Goal: Find contact information: Find contact information

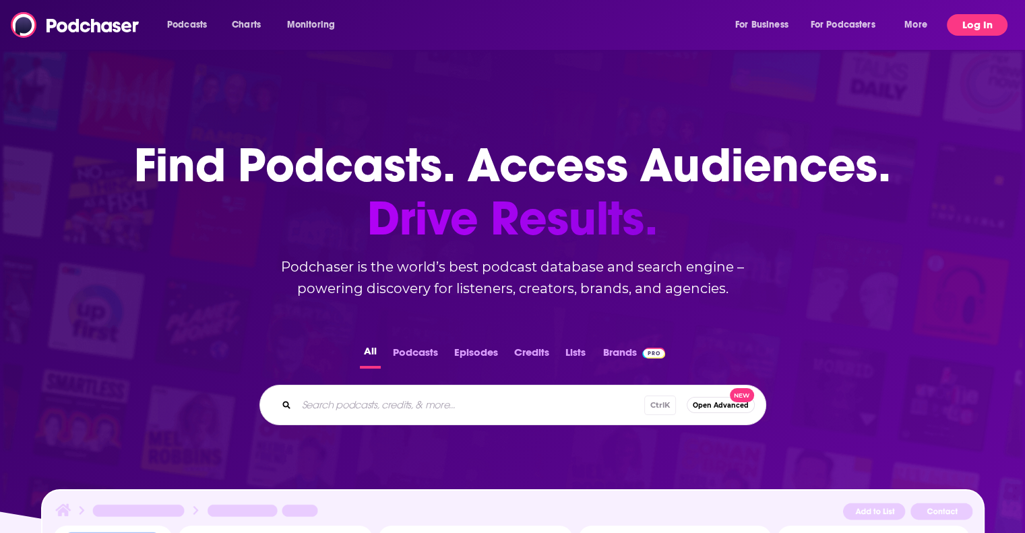
click at [983, 24] on button "Log In" at bounding box center [977, 25] width 61 height 22
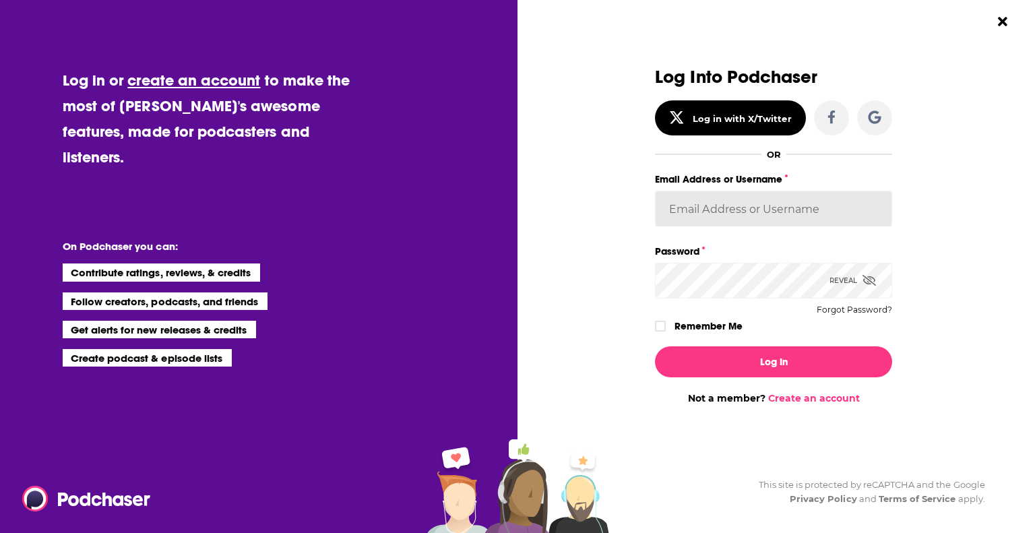
type input "amooers@kaplow.com"
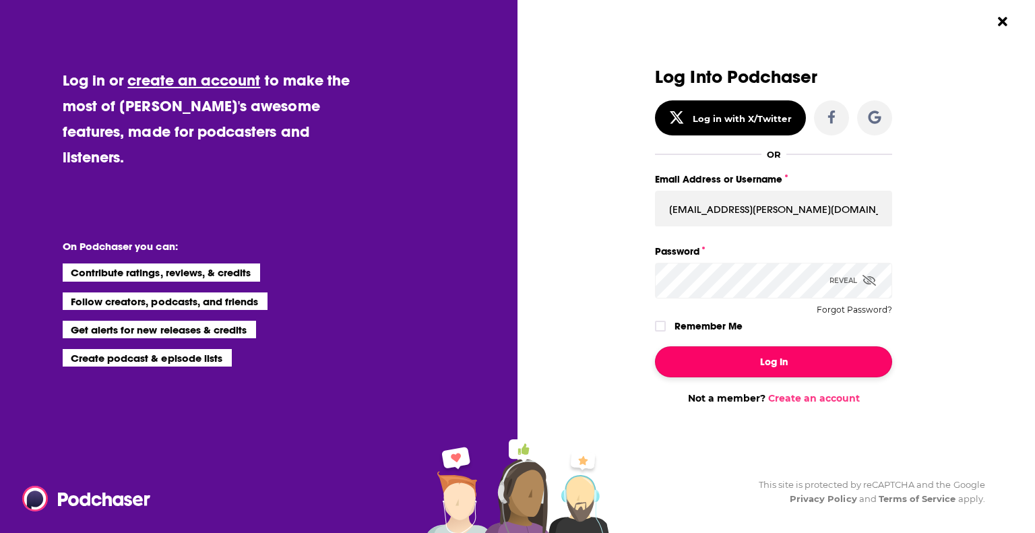
click at [721, 363] on button "Log In" at bounding box center [773, 361] width 237 height 31
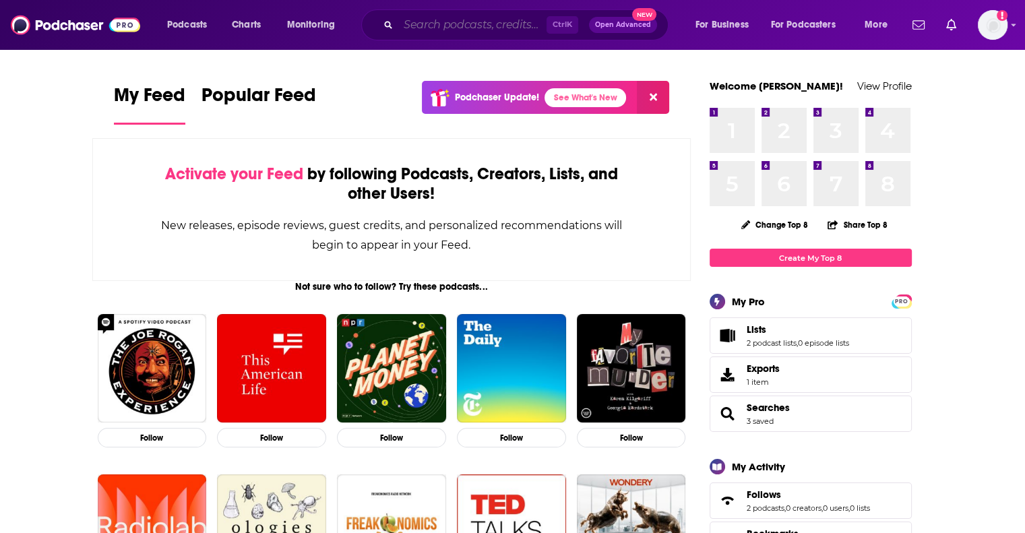
click at [410, 29] on input "Search podcasts, credits, & more..." at bounding box center [472, 25] width 148 height 22
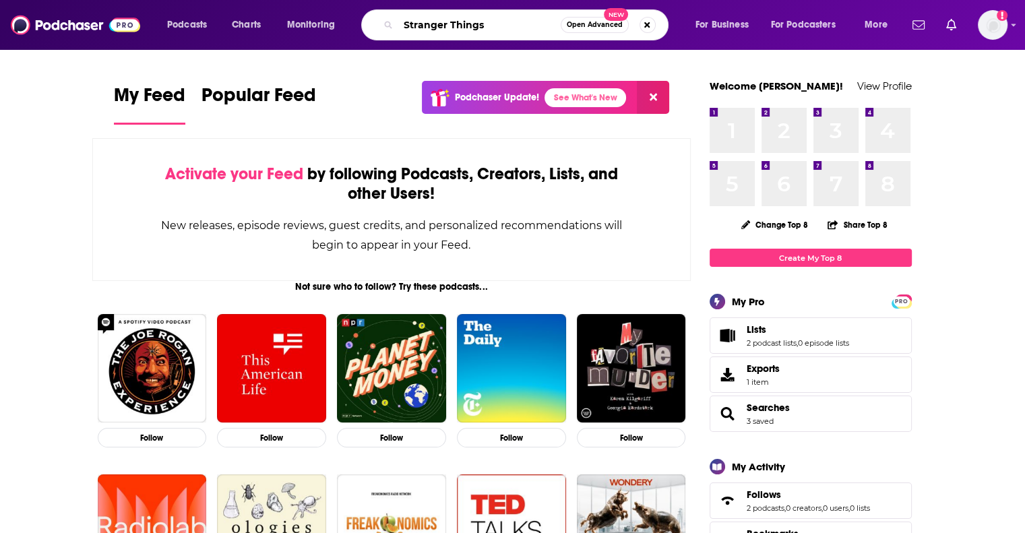
type input "Stranger Things"
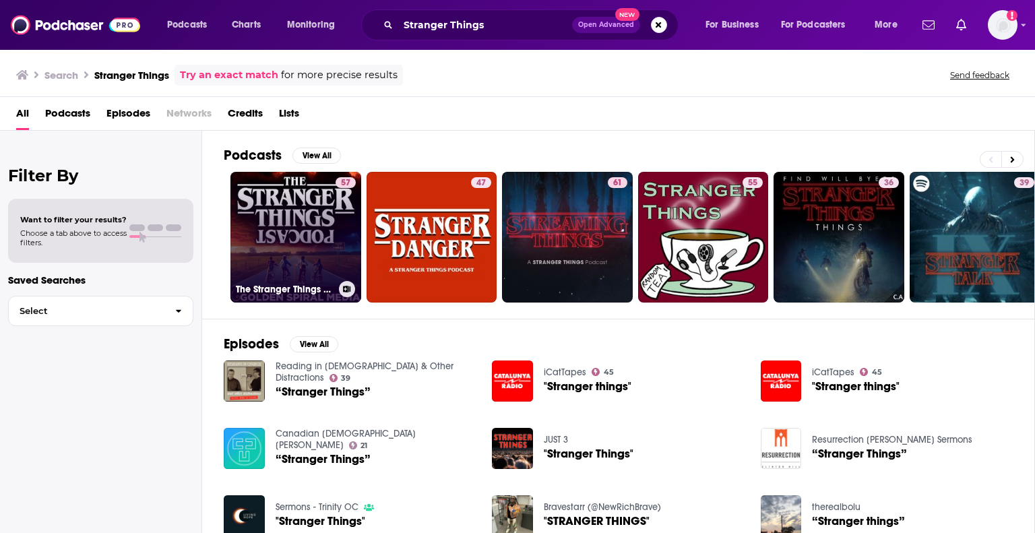
click at [308, 241] on link "57 The Stranger Things Podcast" at bounding box center [296, 237] width 131 height 131
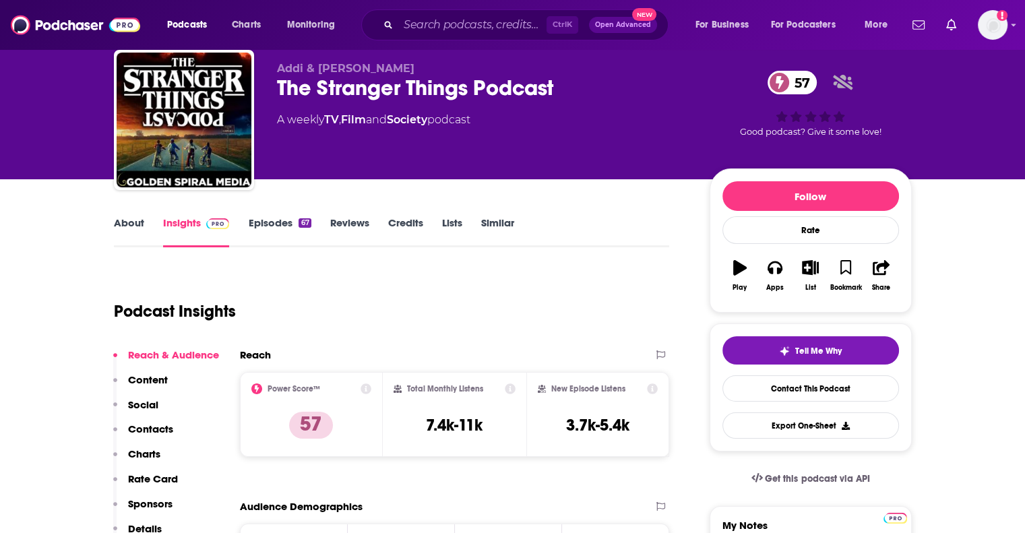
scroll to position [19, 0]
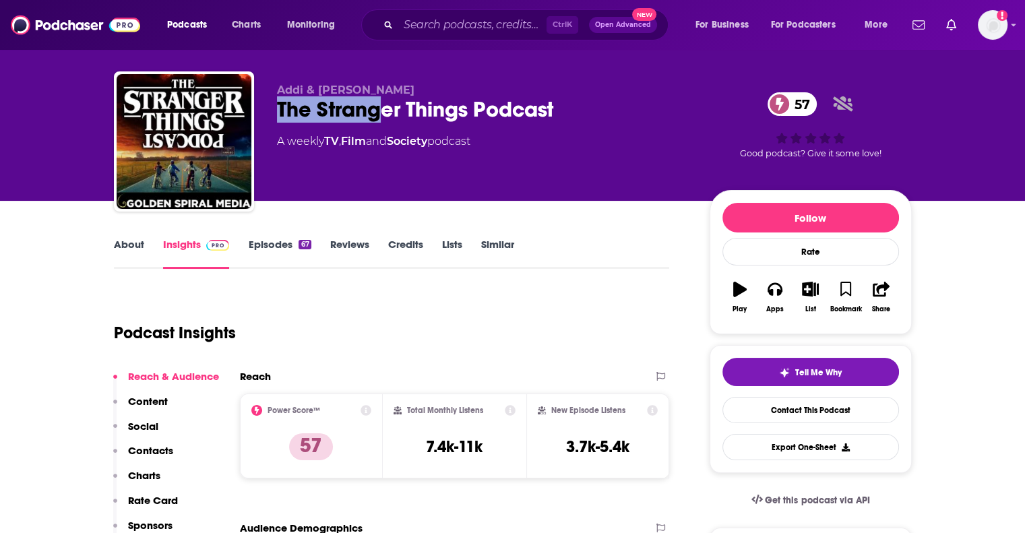
drag, startPoint x: 280, startPoint y: 106, endPoint x: 382, endPoint y: 101, distance: 102.6
click at [382, 101] on div "The Stranger Things Podcast 57" at bounding box center [482, 109] width 411 height 26
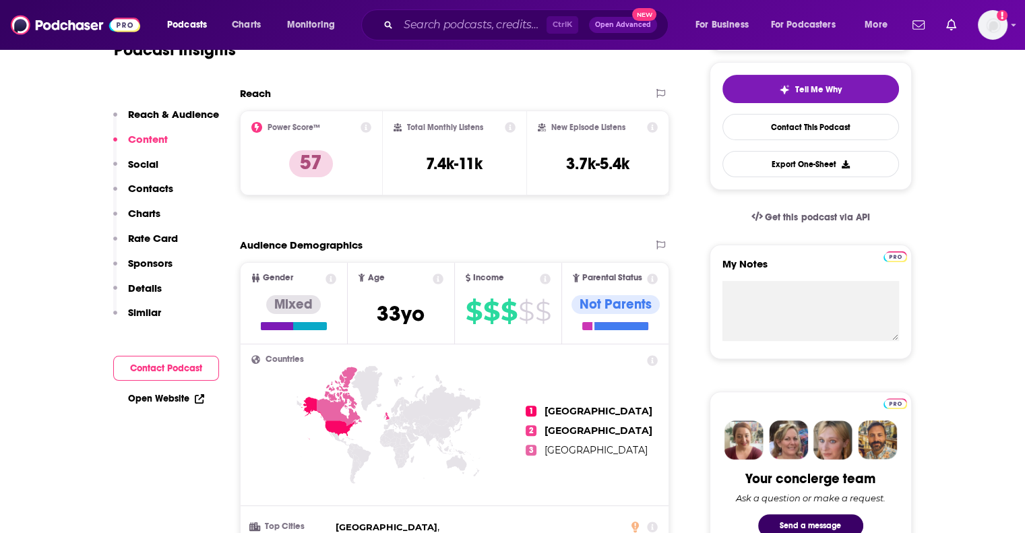
scroll to position [0, 0]
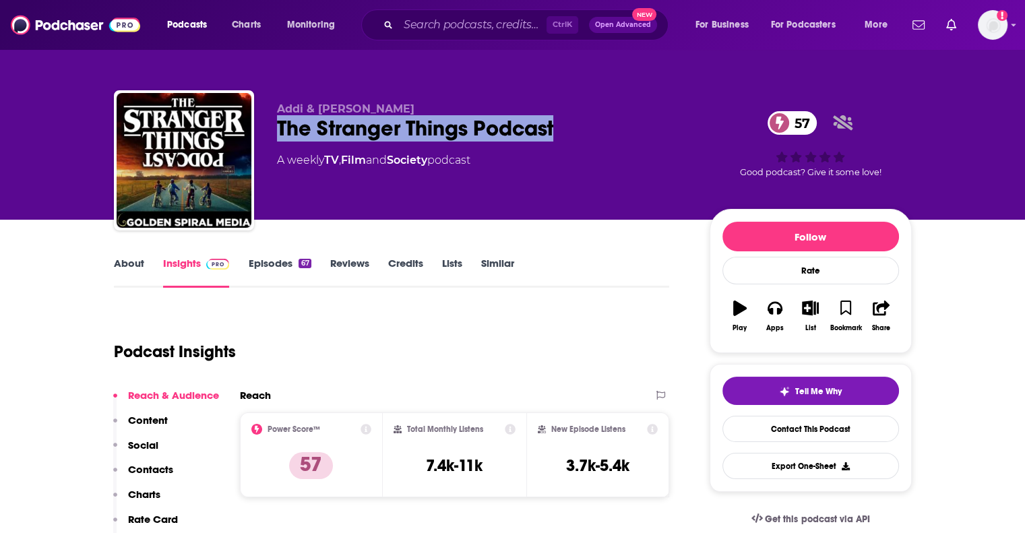
click at [558, 125] on div "The Stranger Things Podcast 57" at bounding box center [482, 128] width 411 height 26
copy h2 "The Stranger Things Podcast"
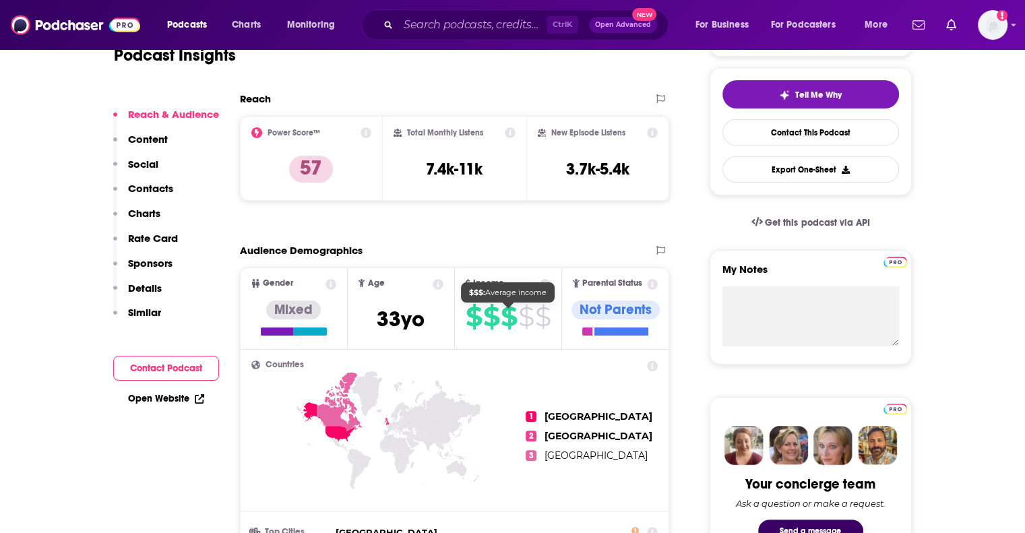
scroll to position [297, 0]
click at [134, 189] on p "Contacts" at bounding box center [150, 188] width 45 height 13
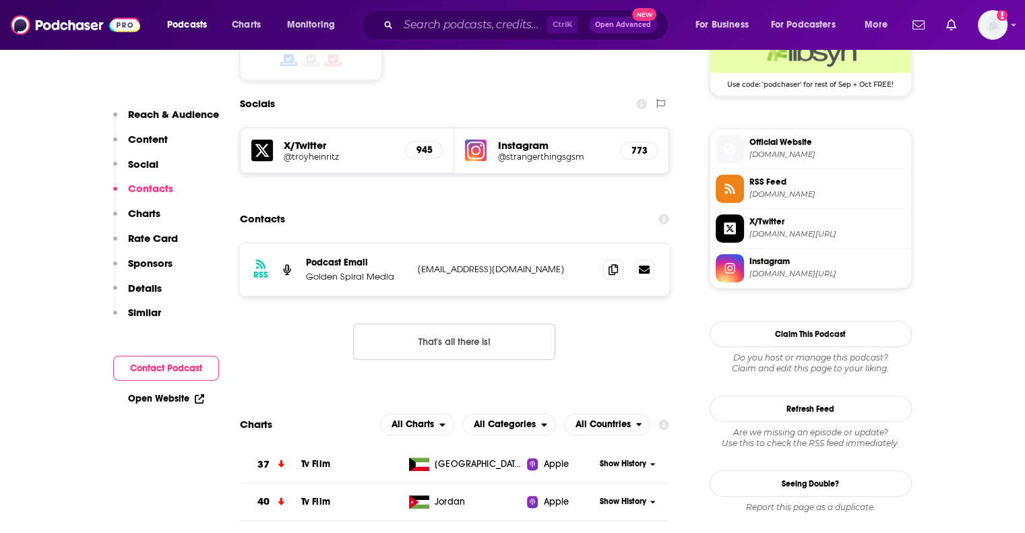
scroll to position [1139, 0]
click at [612, 263] on icon at bounding box center [613, 268] width 9 height 11
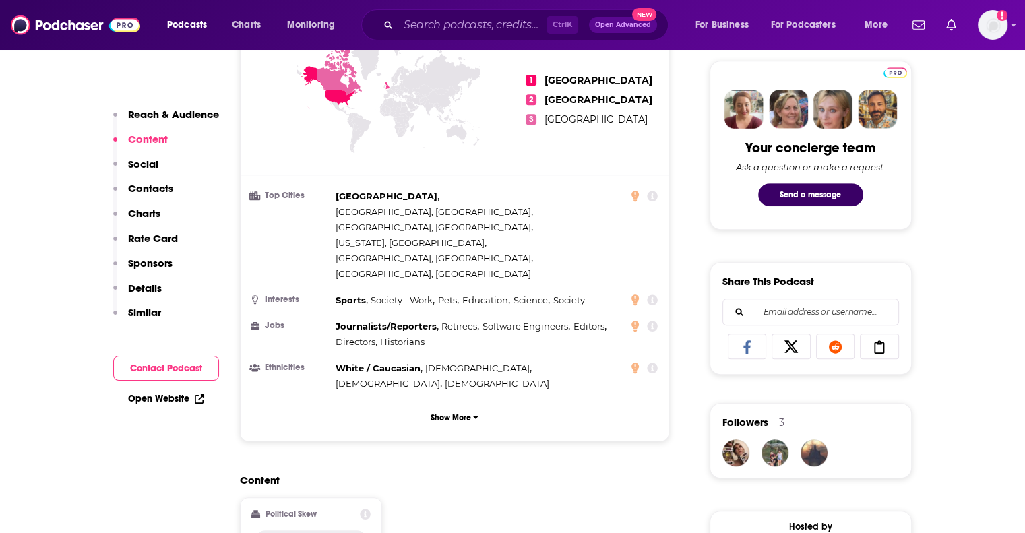
scroll to position [515, 0]
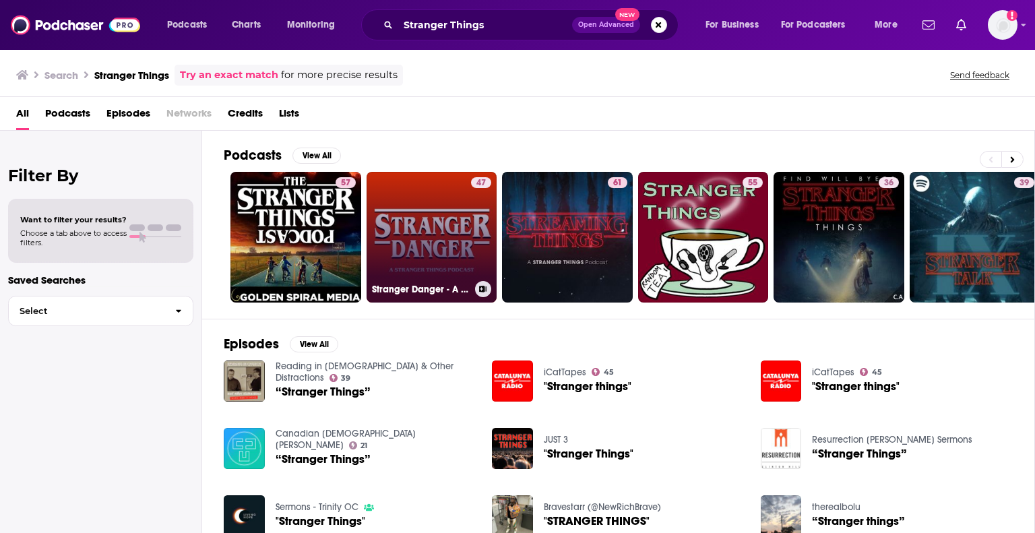
click at [438, 245] on link "47 Stranger Danger - A Stranger Things Podcast" at bounding box center [432, 237] width 131 height 131
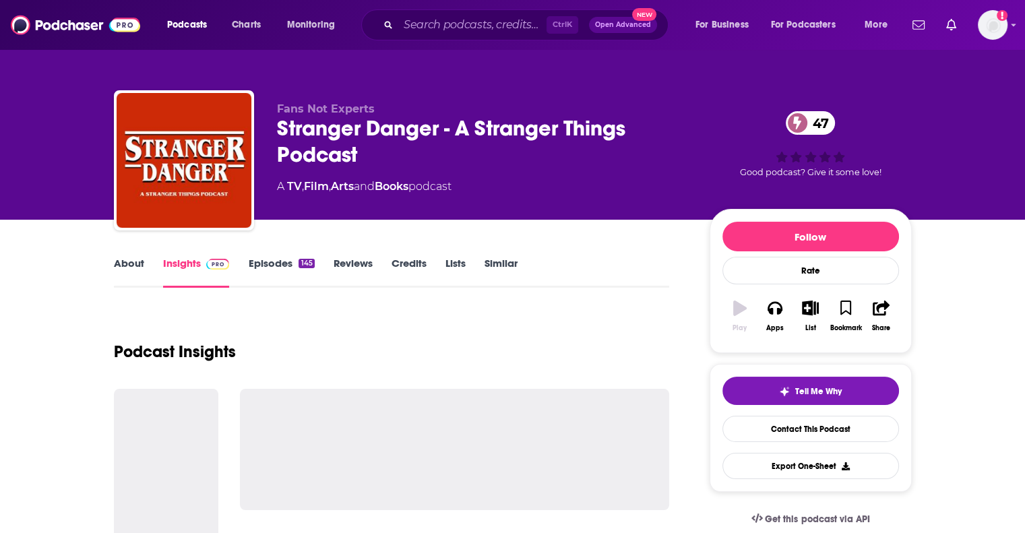
click at [125, 255] on div "About Insights Episodes 145 Reviews Credits Lists Similar" at bounding box center [392, 271] width 556 height 33
click at [127, 264] on link "About" at bounding box center [129, 272] width 30 height 31
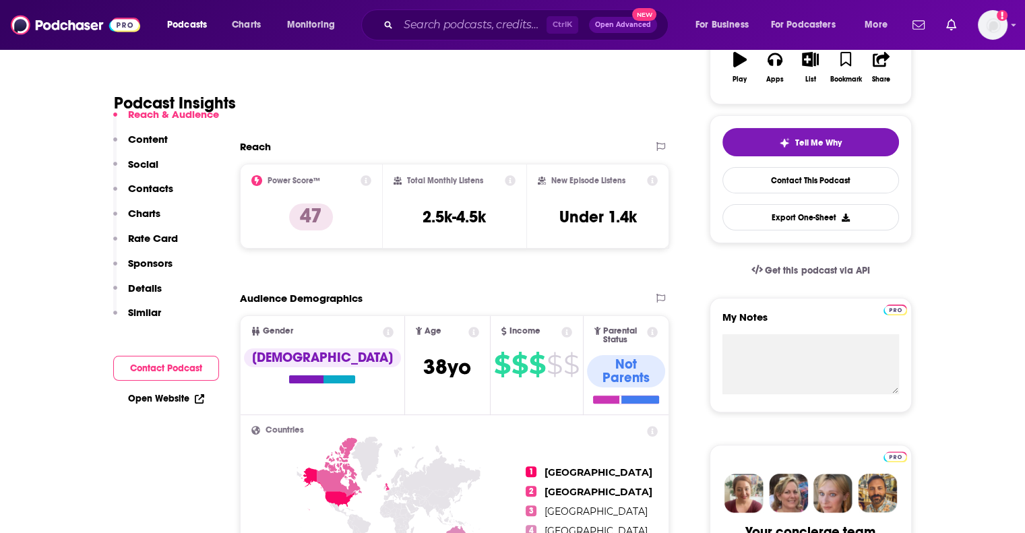
scroll to position [248, 0]
click at [140, 195] on p "Contacts" at bounding box center [150, 188] width 45 height 13
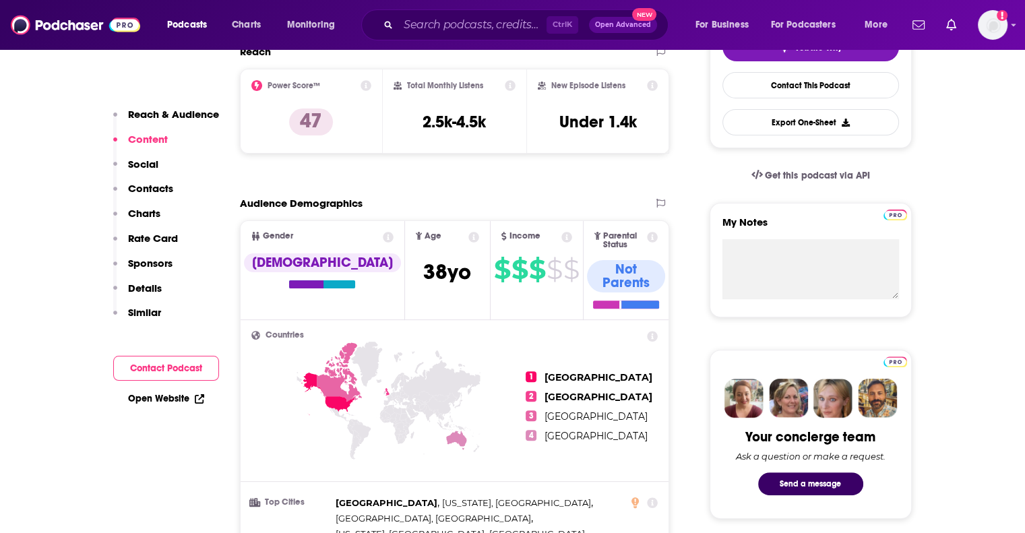
scroll to position [343, 0]
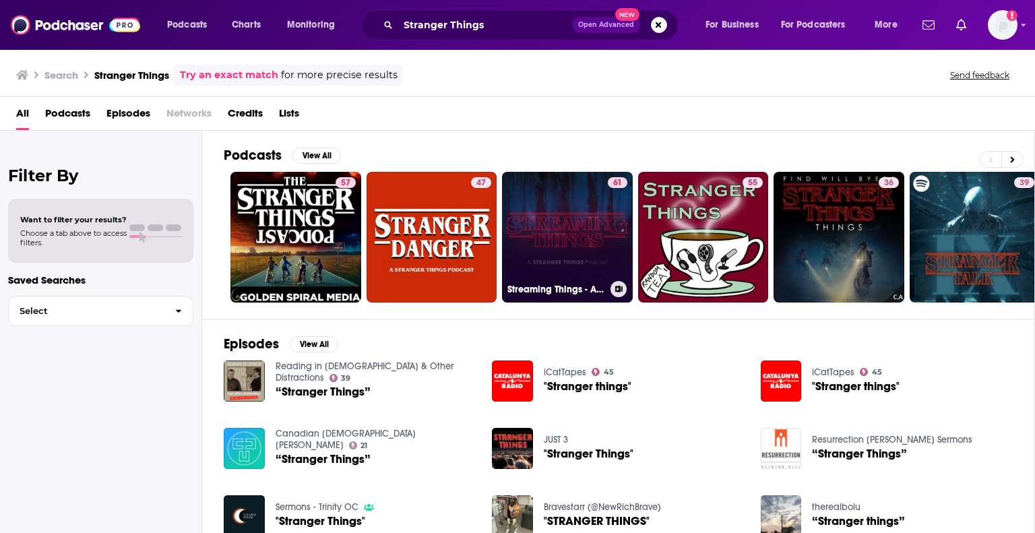
click at [549, 226] on link "61 Streaming Things - A Stranger Things Podcast" at bounding box center [567, 237] width 131 height 131
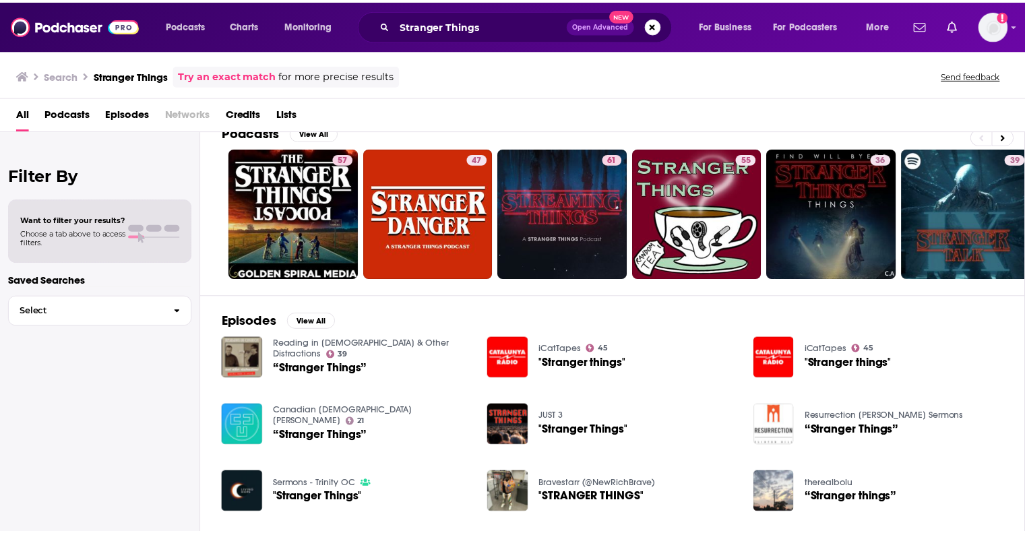
scroll to position [24, 0]
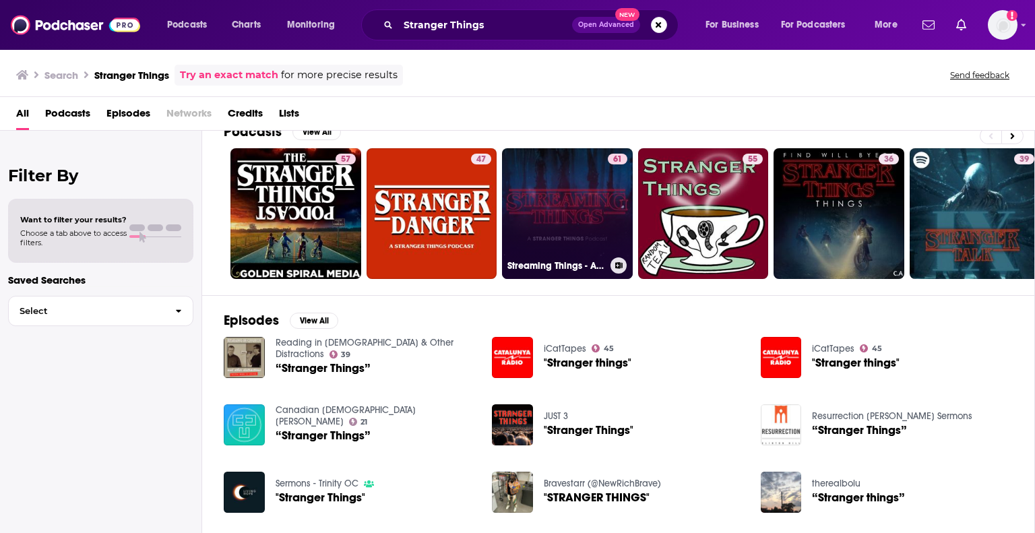
click at [556, 230] on link "61 Streaming Things - A Stranger Things Podcast" at bounding box center [567, 213] width 131 height 131
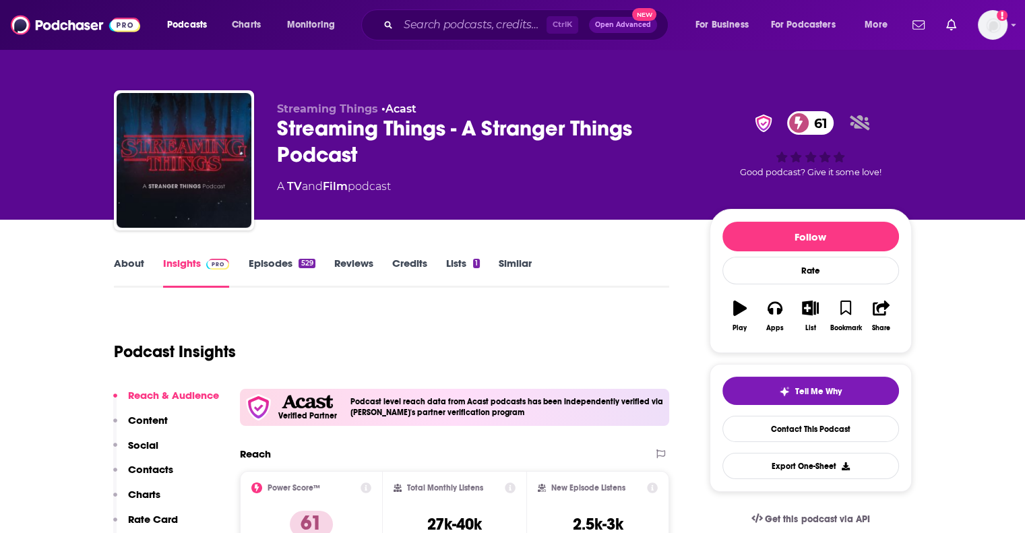
scroll to position [39, 0]
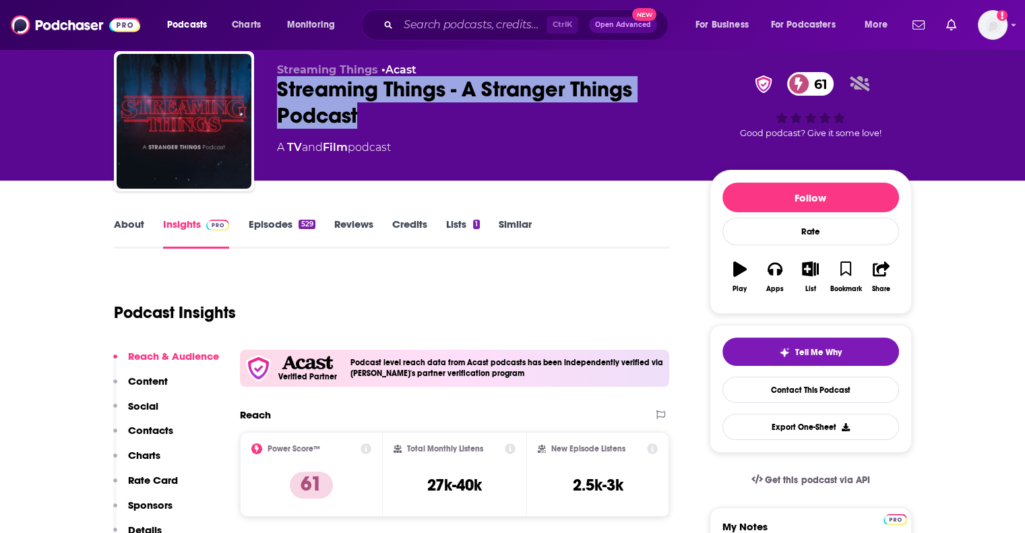
drag, startPoint x: 357, startPoint y: 107, endPoint x: 280, endPoint y: 90, distance: 78.7
click at [280, 90] on div "Streaming Things - A Stranger Things Podcast 61" at bounding box center [482, 102] width 411 height 53
copy h2 "Streaming Things - A Stranger Things Podcast"
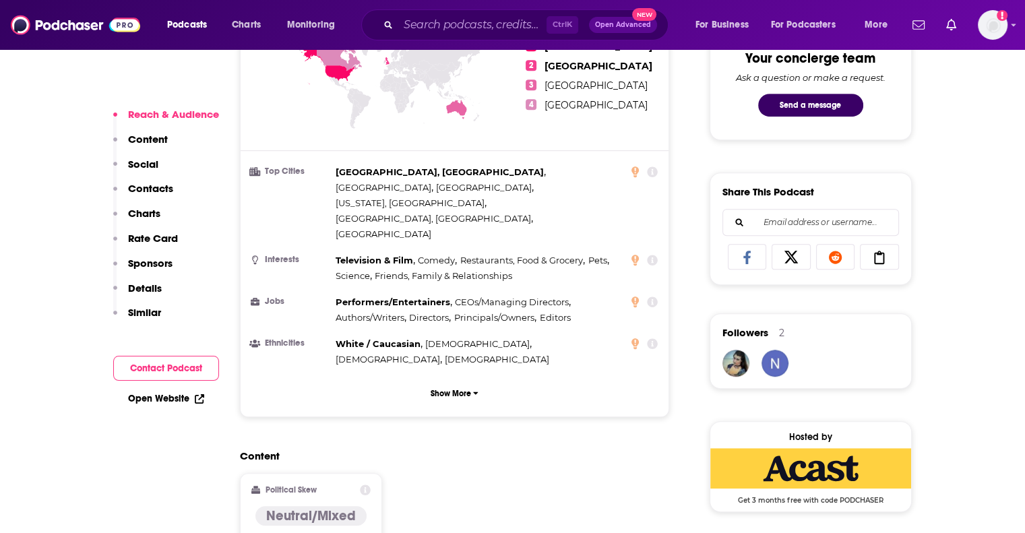
scroll to position [1019, 0]
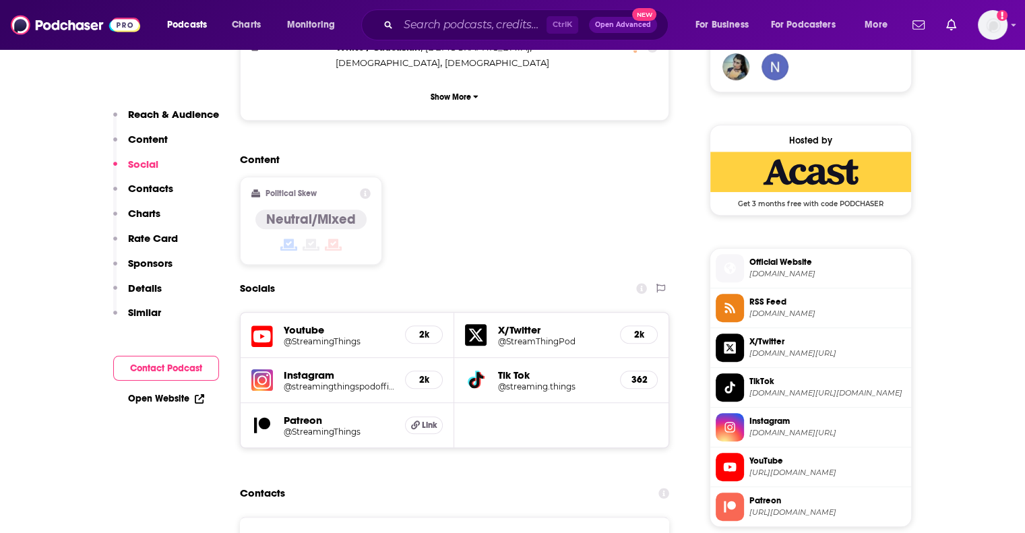
click at [297, 369] on h5 "Instagram" at bounding box center [339, 375] width 111 height 13
click at [267, 369] on img at bounding box center [262, 380] width 22 height 22
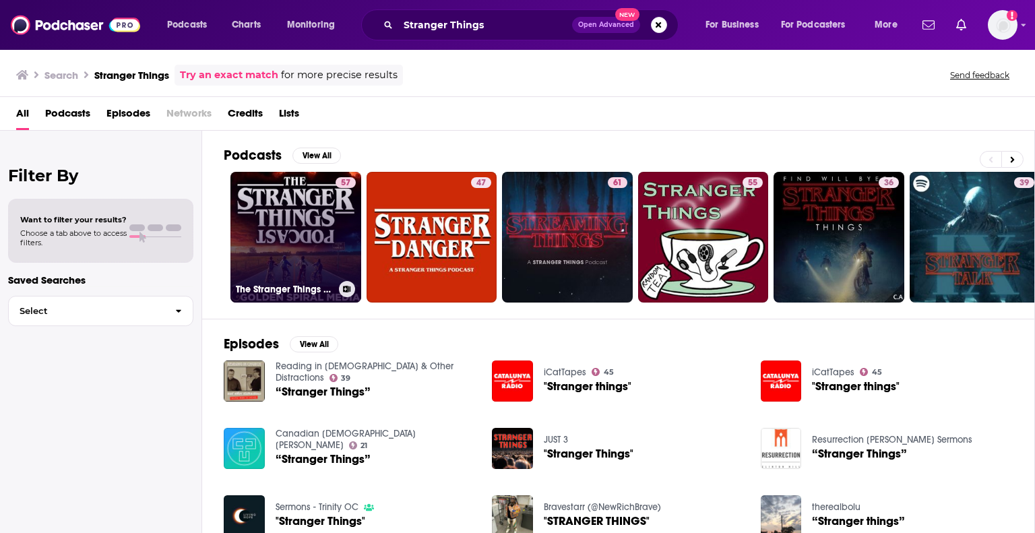
click at [275, 232] on link "57 The Stranger Things Podcast" at bounding box center [296, 237] width 131 height 131
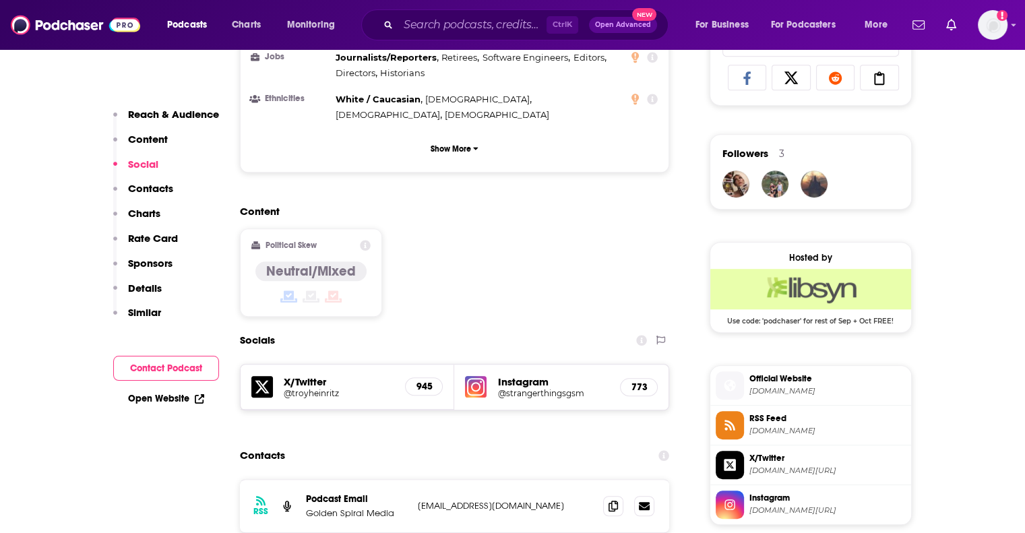
scroll to position [930, 0]
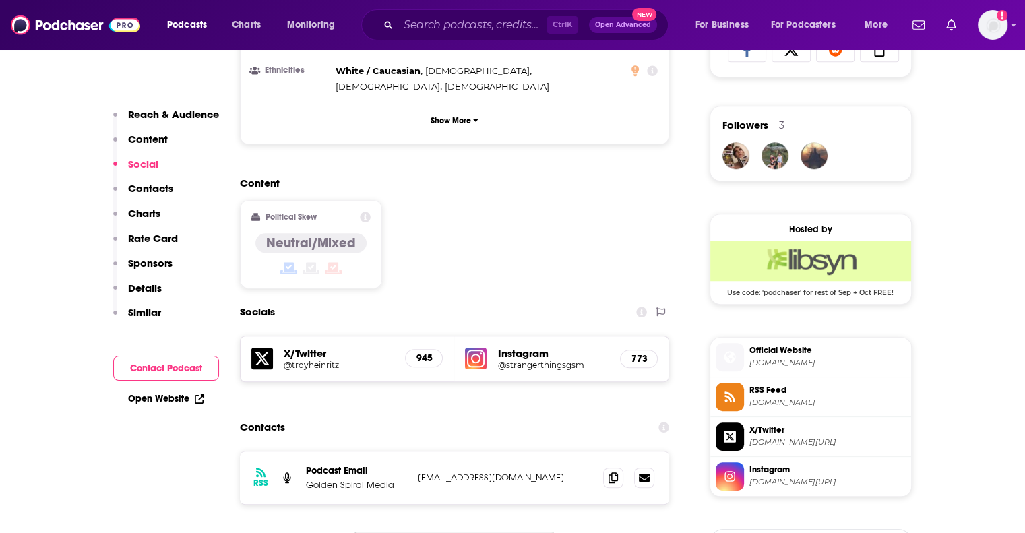
click at [513, 347] on h5 "Instagram" at bounding box center [553, 353] width 112 height 13
click at [514, 360] on h5 "@strangerthingsgsm" at bounding box center [553, 365] width 112 height 10
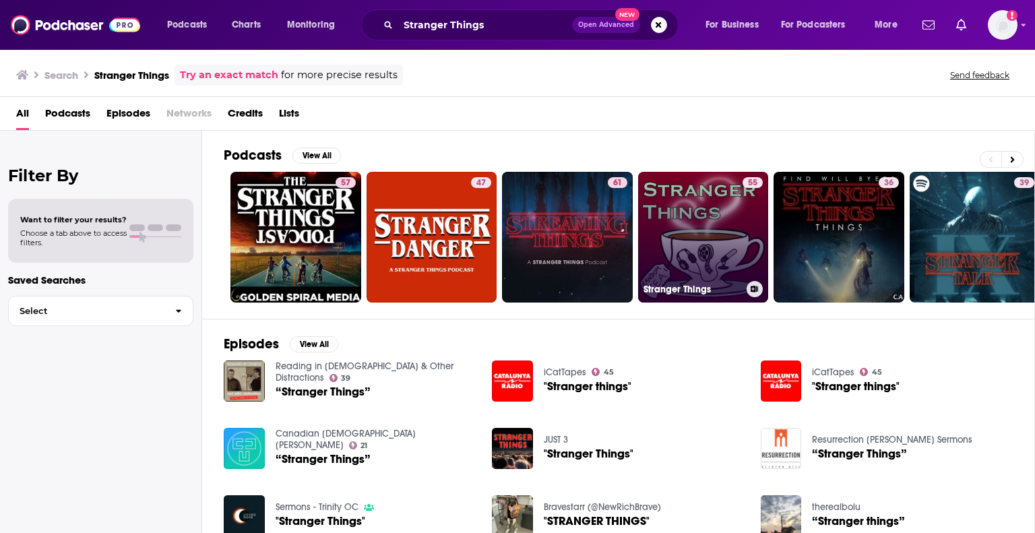
click at [717, 225] on link "55 Stranger Things" at bounding box center [703, 237] width 131 height 131
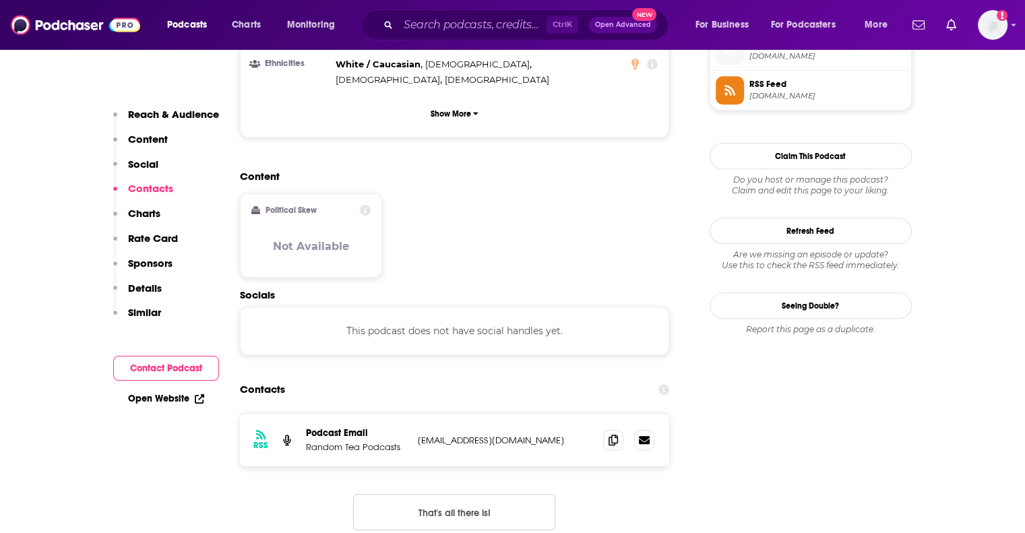
scroll to position [1006, 0]
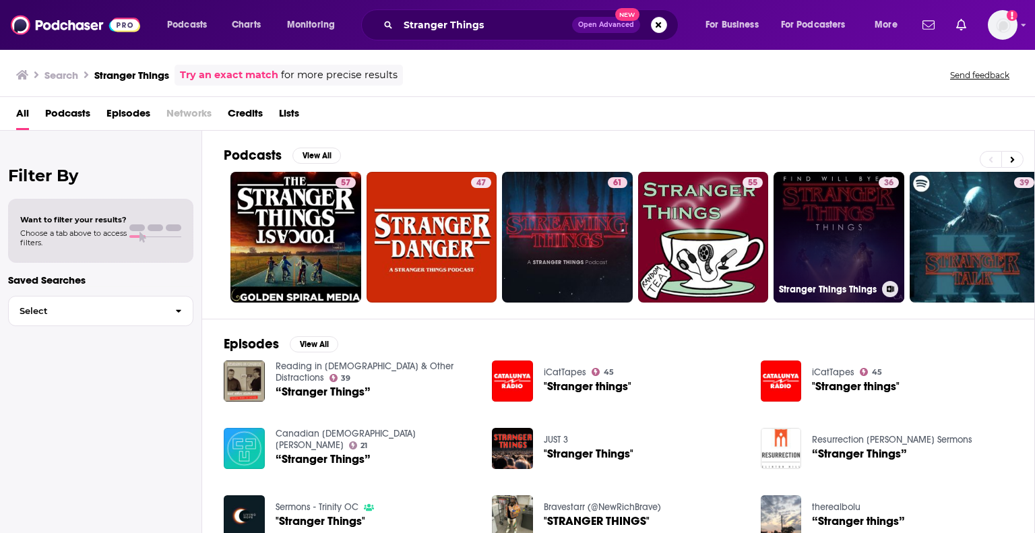
click at [840, 242] on link "36 Stranger Things Things" at bounding box center [839, 237] width 131 height 131
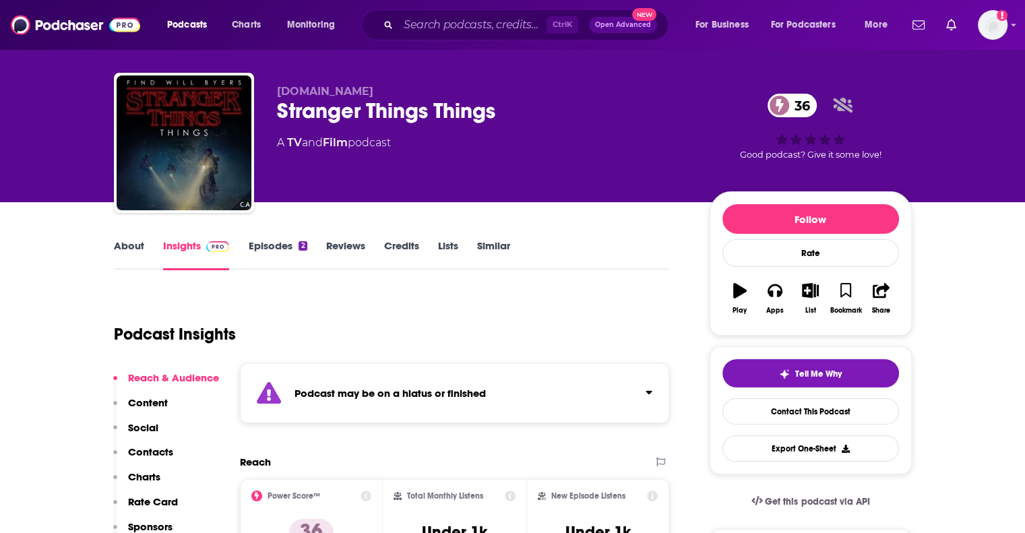
scroll to position [16, 0]
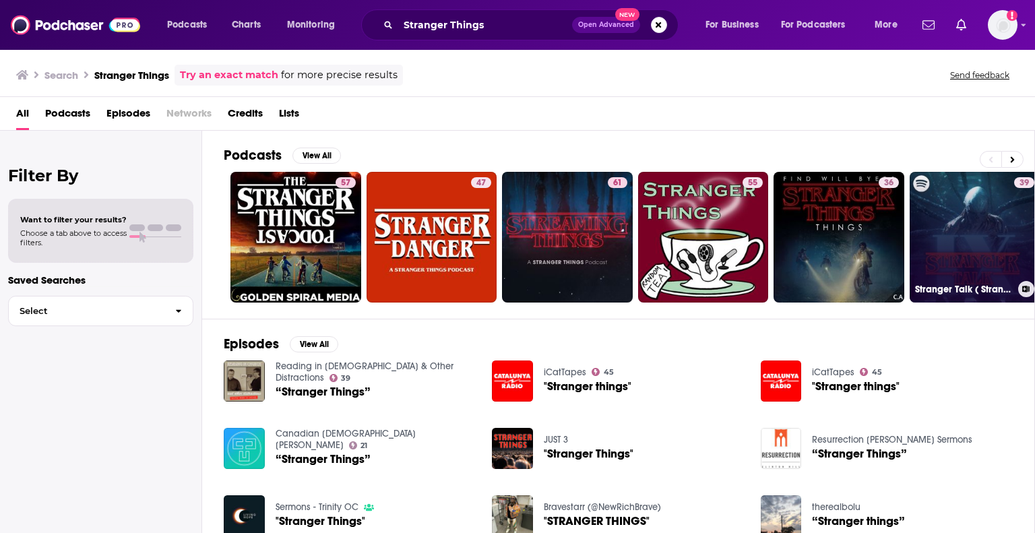
click at [978, 260] on link "39 Stranger Talk ( Stranger Things 5 )" at bounding box center [975, 237] width 131 height 131
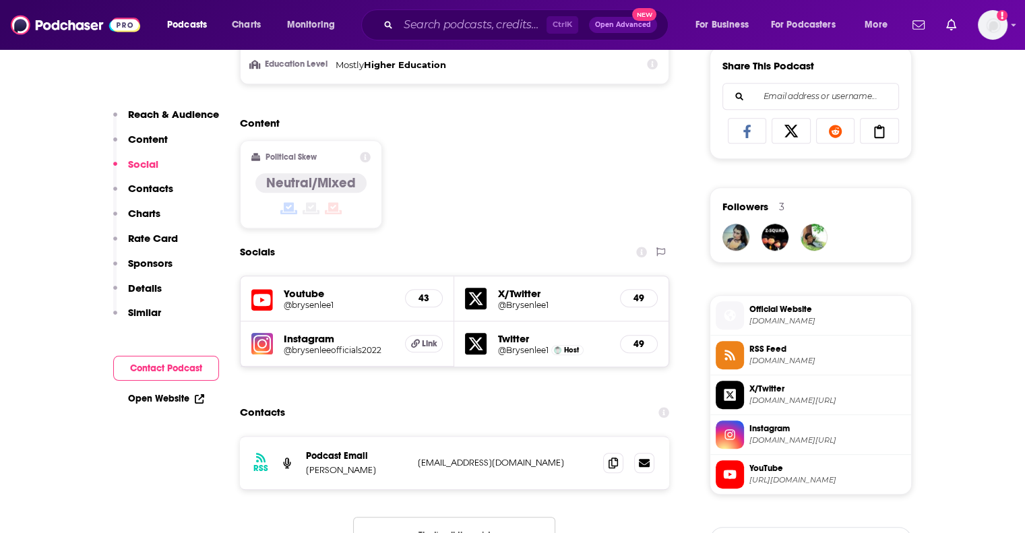
scroll to position [879, 0]
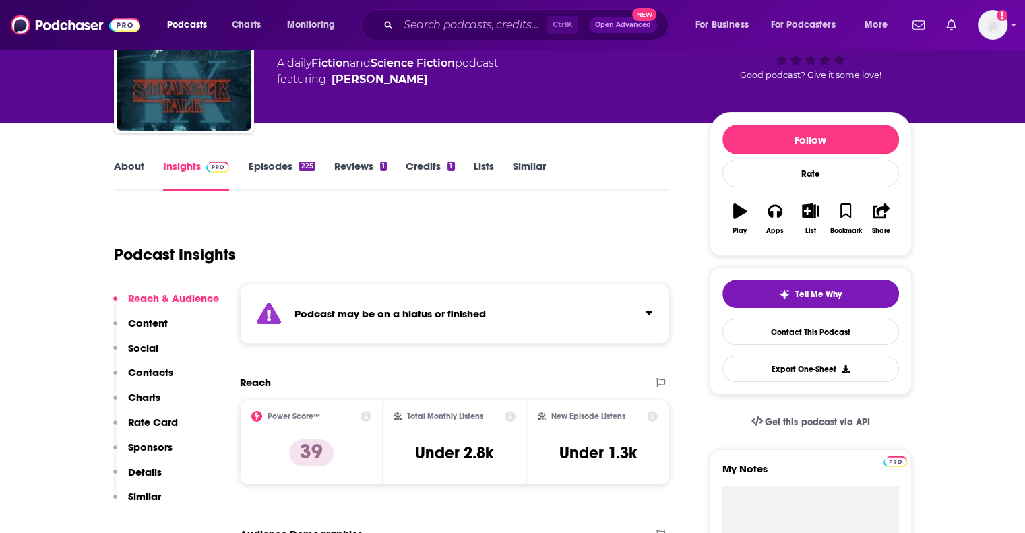
scroll to position [0, 0]
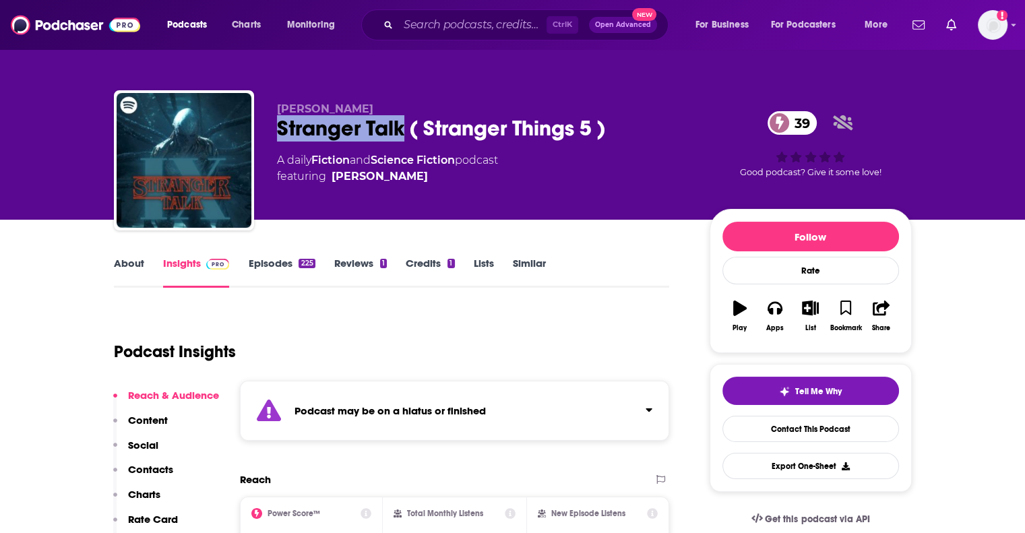
drag, startPoint x: 404, startPoint y: 129, endPoint x: 272, endPoint y: 125, distance: 132.2
click at [272, 125] on div "Brysen Lee Stranger Talk ( Stranger Things 5 ) 39 A daily Fiction and Science F…" at bounding box center [513, 163] width 798 height 146
copy h2 "Stranger Talk"
drag, startPoint x: 365, startPoint y: 176, endPoint x: 394, endPoint y: 177, distance: 28.3
click at [394, 177] on span "featuring Brysen Lee" at bounding box center [387, 177] width 221 height 16
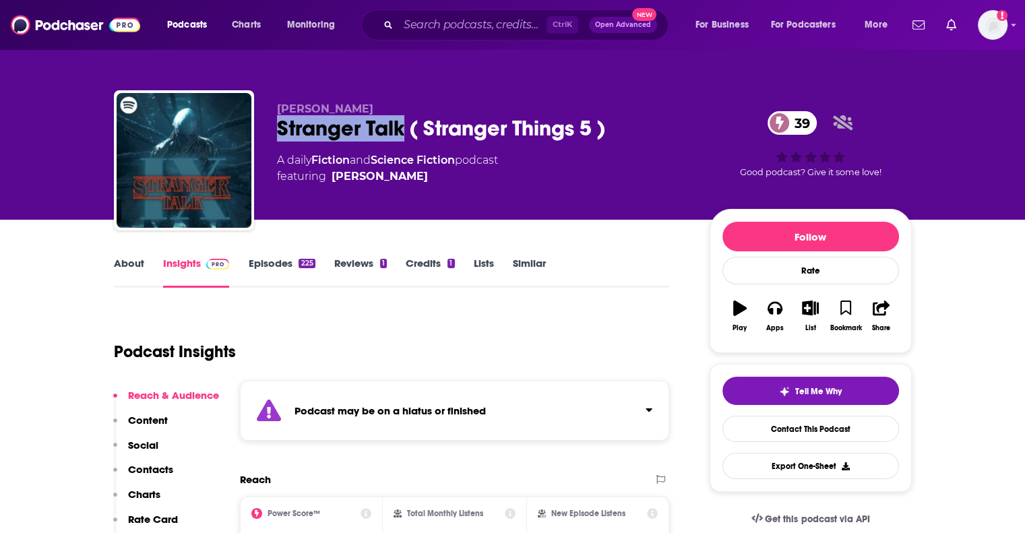
copy span "Brysen Lee"
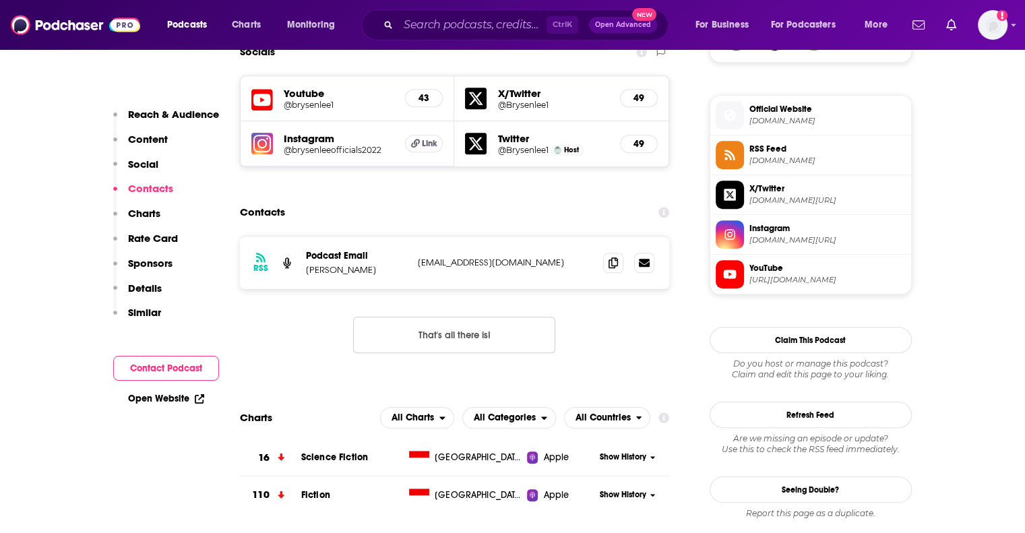
scroll to position [1054, 0]
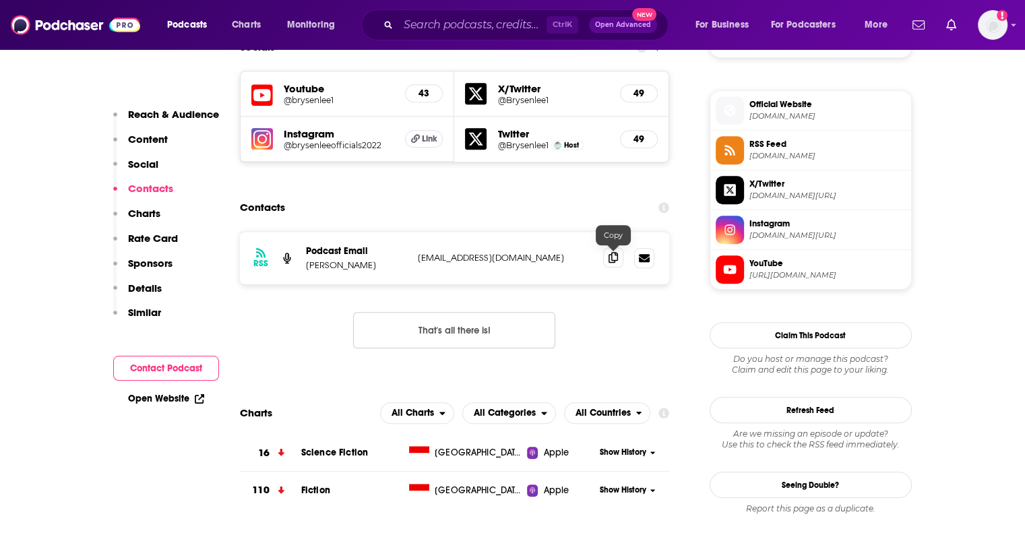
click at [610, 262] on icon at bounding box center [613, 257] width 9 height 11
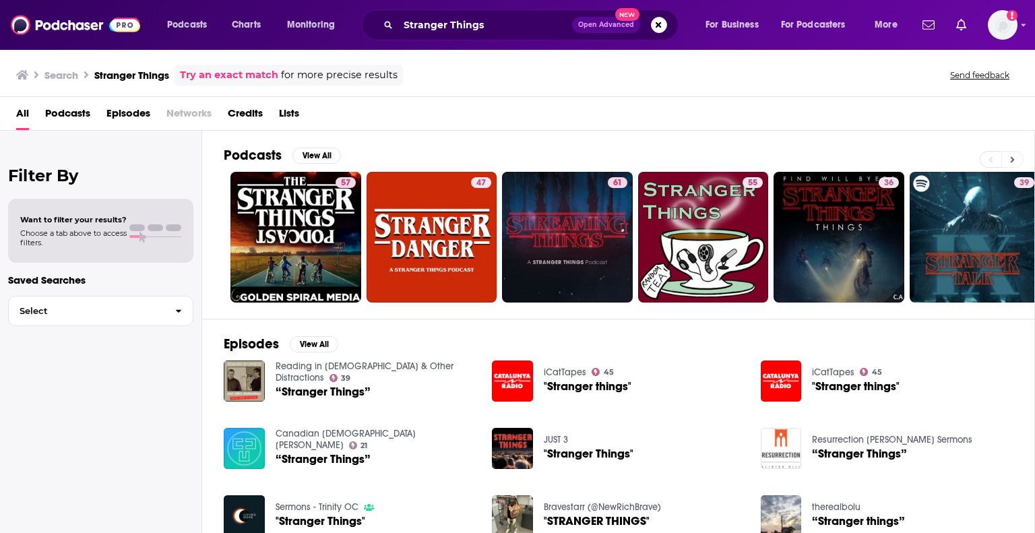
click at [1014, 156] on icon at bounding box center [1012, 159] width 5 height 9
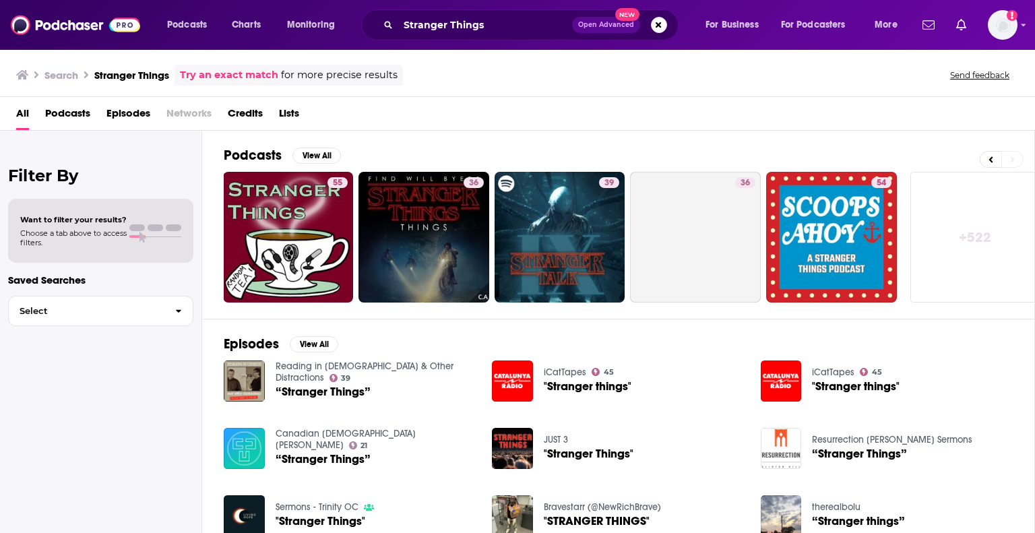
scroll to position [0, 426]
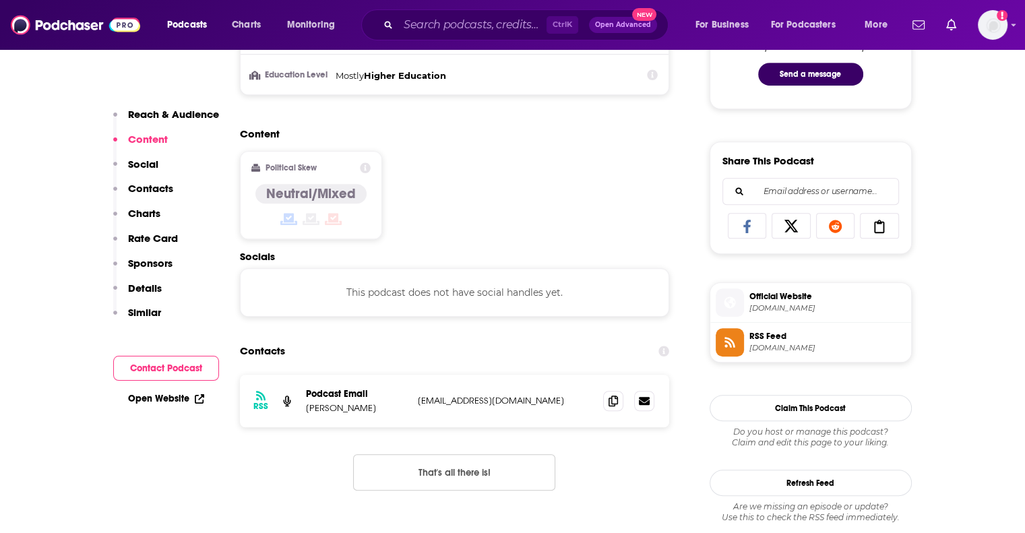
scroll to position [754, 0]
drag, startPoint x: 376, startPoint y: 411, endPoint x: 306, endPoint y: 407, distance: 70.2
click at [306, 407] on p "Miles McGillivray" at bounding box center [356, 407] width 101 height 11
copy p "Miles McGillivray"
click at [615, 396] on icon at bounding box center [613, 399] width 9 height 11
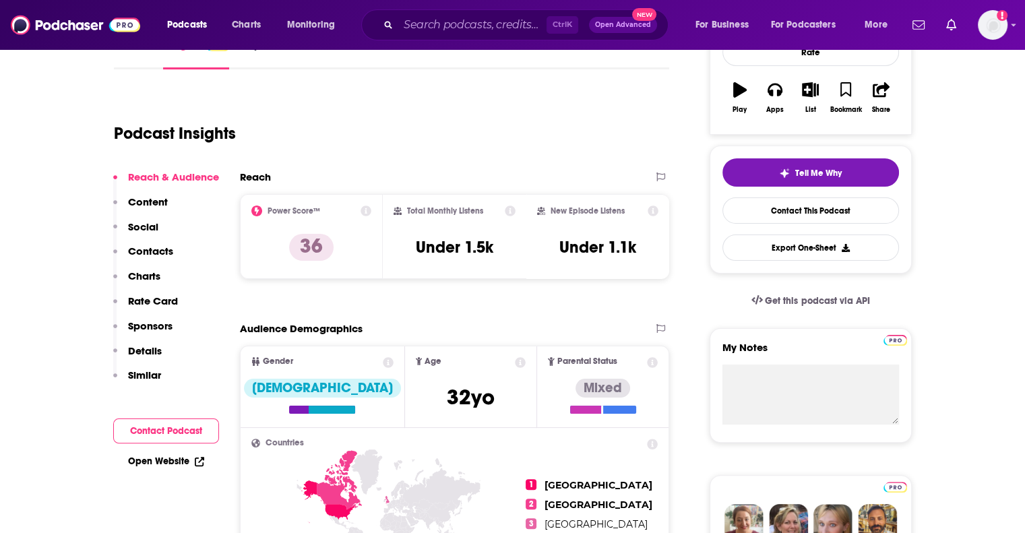
scroll to position [0, 0]
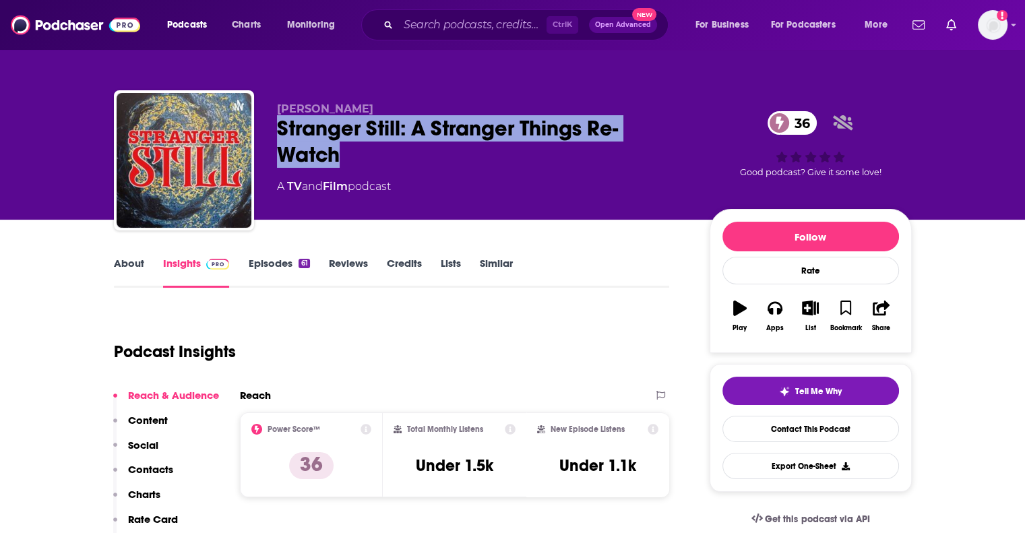
drag, startPoint x: 351, startPoint y: 150, endPoint x: 276, endPoint y: 121, distance: 79.6
click at [277, 121] on div "Stranger Still: A Stranger Things Re-Watch 36" at bounding box center [482, 141] width 411 height 53
copy h2 "Stranger Still: A Stranger Things Re-Watch"
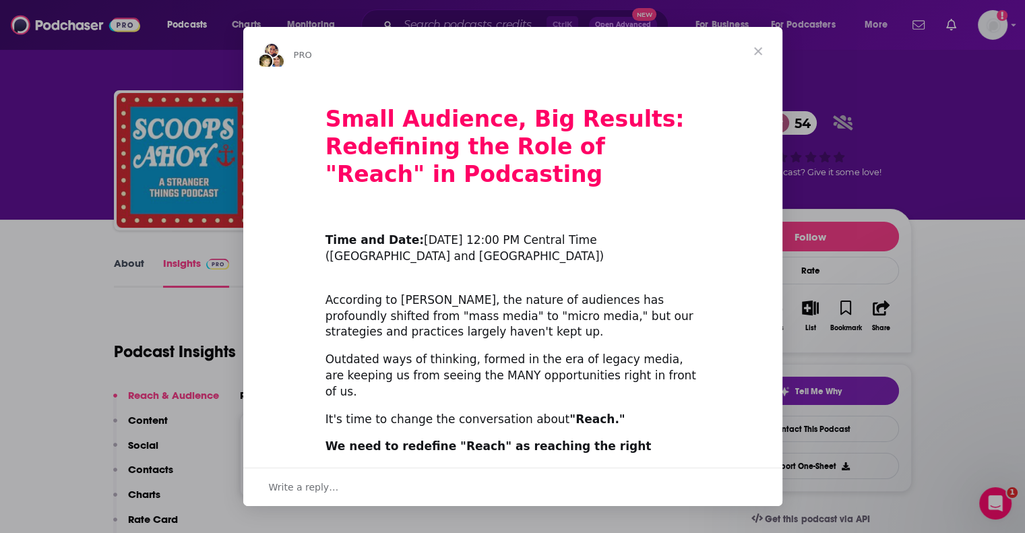
click at [762, 44] on span "Close" at bounding box center [758, 51] width 49 height 49
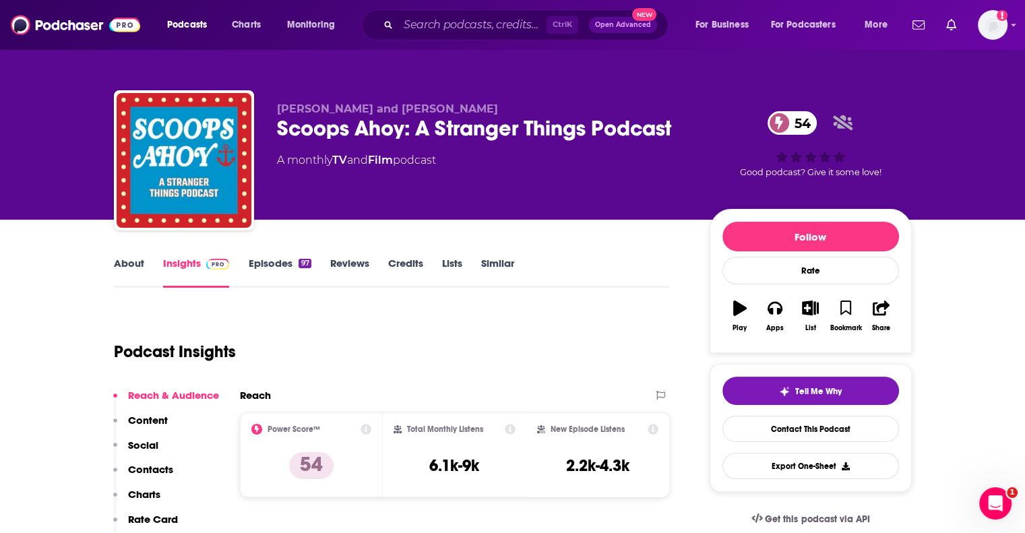
click at [383, 117] on div "Scoops Ahoy: A Stranger Things Podcast 54" at bounding box center [482, 128] width 411 height 26
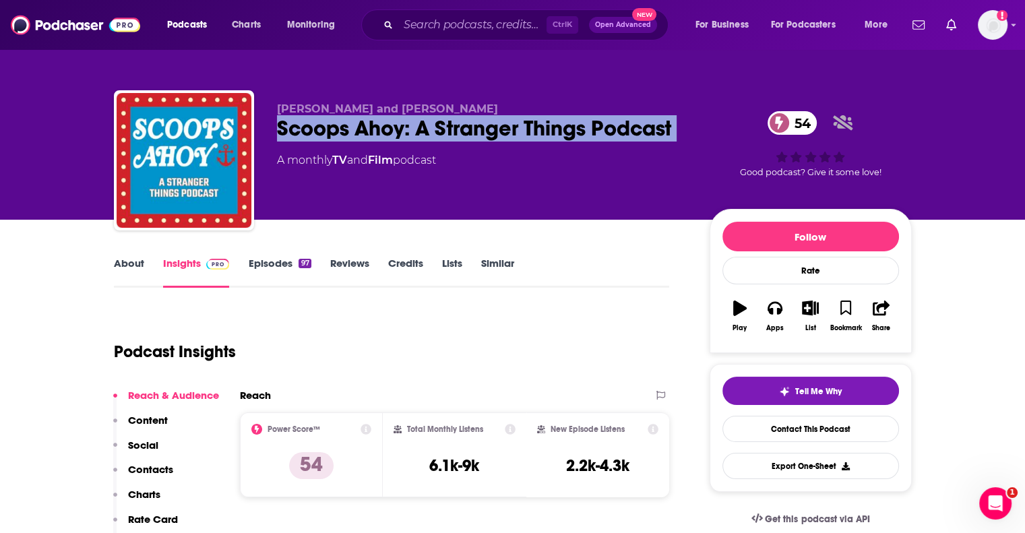
click at [383, 117] on div "Scoops Ahoy: A Stranger Things Podcast 54" at bounding box center [482, 128] width 411 height 26
copy div "Scoops Ahoy: A Stranger Things Podcast 54"
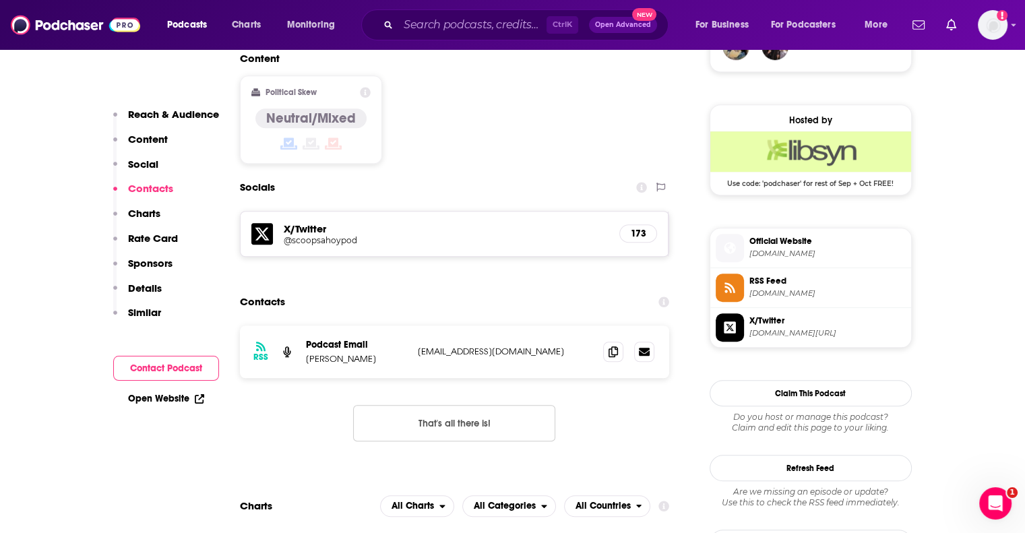
scroll to position [1057, 0]
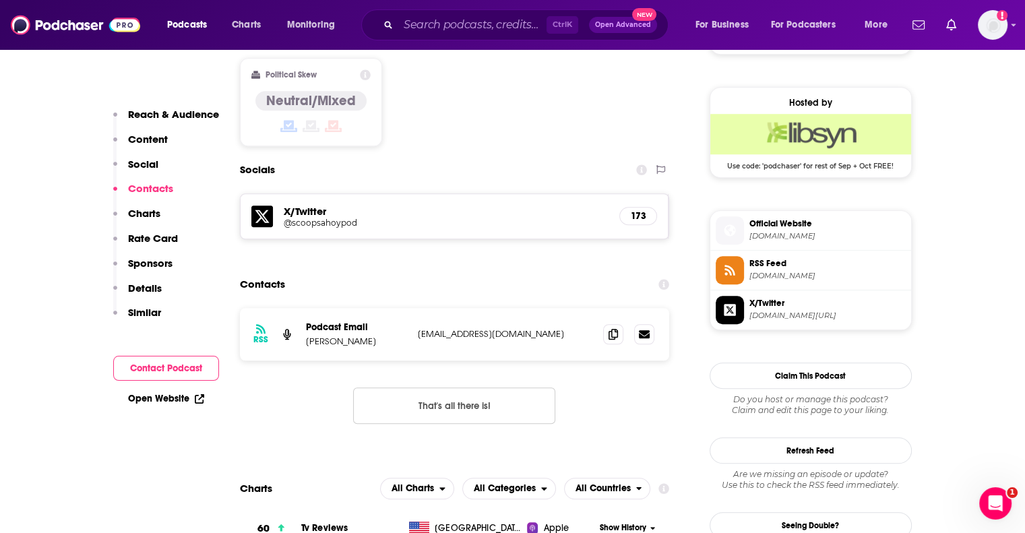
drag, startPoint x: 386, startPoint y: 295, endPoint x: 307, endPoint y: 294, distance: 78.9
click at [307, 336] on p "[PERSON_NAME]" at bounding box center [356, 341] width 101 height 11
copy p "[PERSON_NAME]"
click at [609, 328] on icon at bounding box center [613, 333] width 9 height 11
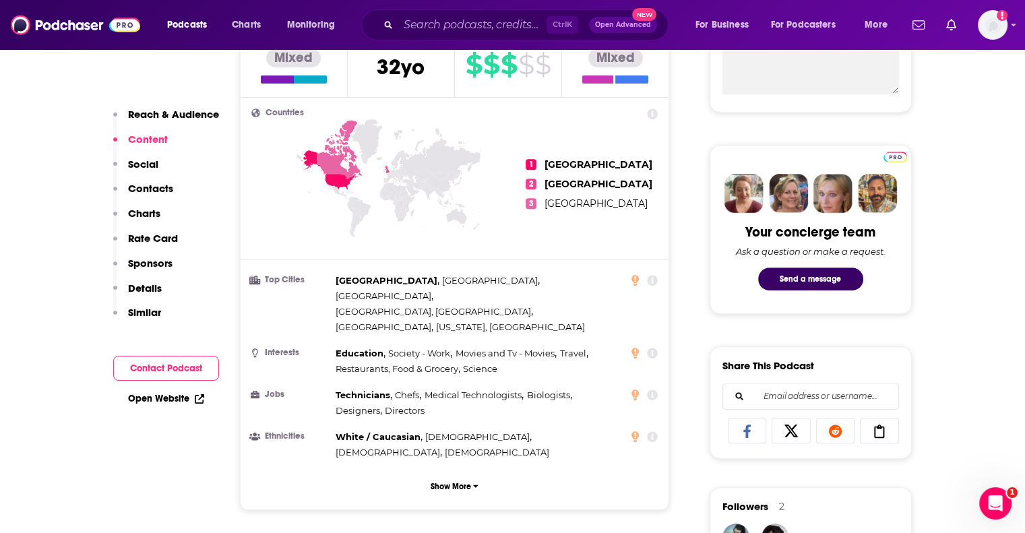
scroll to position [348, 0]
